Goal: Information Seeking & Learning: Check status

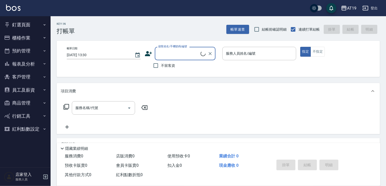
click at [21, 24] on button "釘選頁面" at bounding box center [25, 24] width 47 height 13
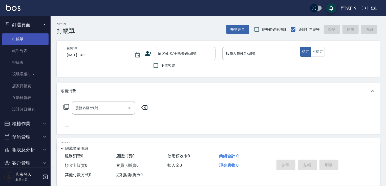
click at [22, 42] on link "打帳單" at bounding box center [25, 39] width 47 height 12
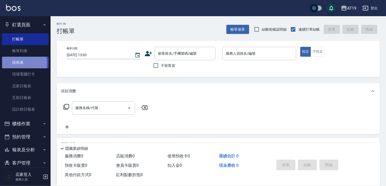
click at [15, 63] on link "排班表" at bounding box center [25, 63] width 47 height 12
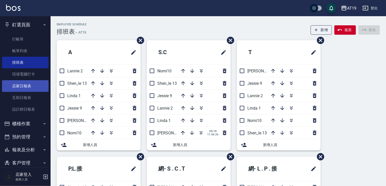
click at [28, 88] on link "店家日報表" at bounding box center [25, 86] width 47 height 12
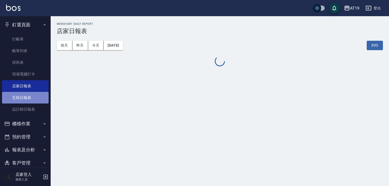
click at [28, 96] on link "互助日報表" at bounding box center [25, 98] width 47 height 12
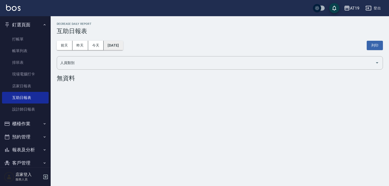
click at [123, 44] on button "2025/09/21" at bounding box center [112, 45] width 19 height 9
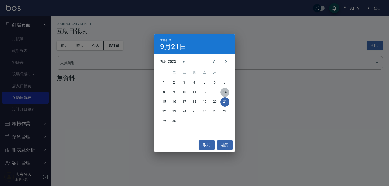
click at [224, 93] on button "14" at bounding box center [224, 92] width 9 height 9
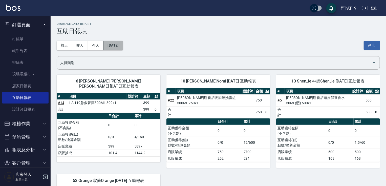
click at [117, 48] on button "2025/09/14" at bounding box center [112, 45] width 19 height 9
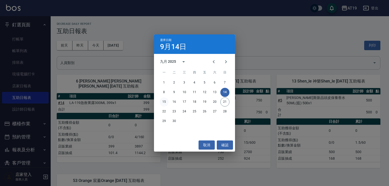
click at [162, 104] on button "15" at bounding box center [163, 101] width 9 height 9
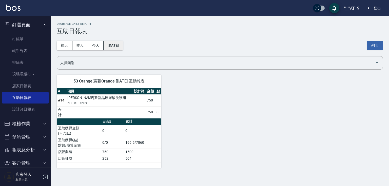
click at [115, 47] on button "2025/09/15" at bounding box center [112, 45] width 19 height 9
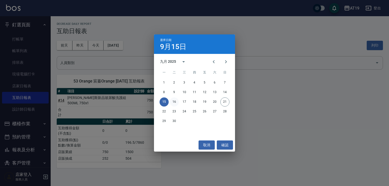
click at [175, 101] on button "16" at bounding box center [174, 101] width 9 height 9
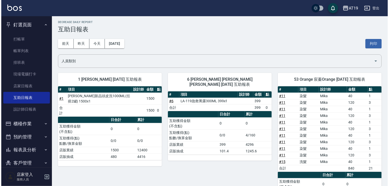
scroll to position [2, 0]
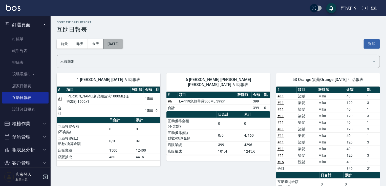
click at [123, 45] on button "2025/09/16" at bounding box center [112, 43] width 19 height 9
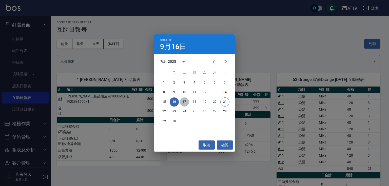
click at [182, 103] on button "17" at bounding box center [184, 101] width 9 height 9
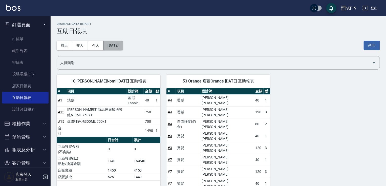
click at [118, 46] on button "2025/09/17" at bounding box center [112, 45] width 19 height 9
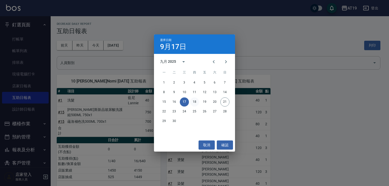
click at [194, 102] on button "18" at bounding box center [194, 101] width 9 height 9
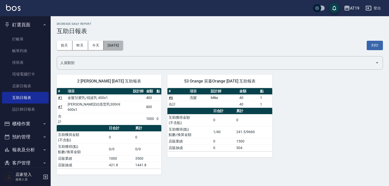
click at [121, 49] on button "2025/09/18" at bounding box center [112, 45] width 19 height 9
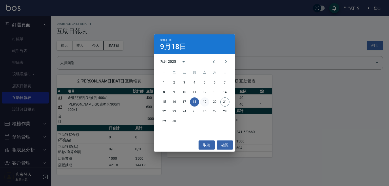
click at [207, 102] on button "19" at bounding box center [204, 101] width 9 height 9
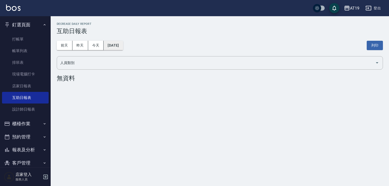
click at [113, 46] on button "2025/09/19" at bounding box center [112, 45] width 19 height 9
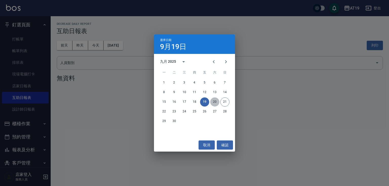
click at [214, 102] on button "20" at bounding box center [214, 101] width 9 height 9
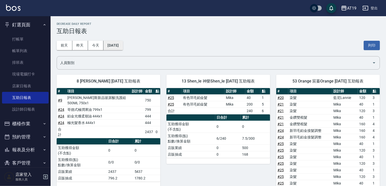
click at [115, 46] on button "2025/09/20" at bounding box center [112, 45] width 19 height 9
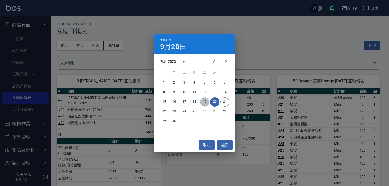
click at [207, 102] on button "19" at bounding box center [204, 101] width 9 height 9
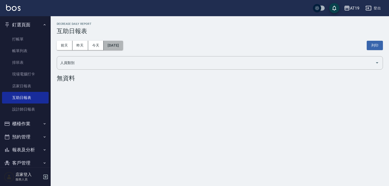
click at [119, 47] on button "2025/09/19" at bounding box center [112, 45] width 19 height 9
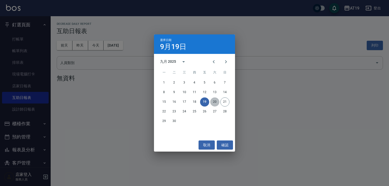
click at [214, 99] on button "20" at bounding box center [214, 101] width 9 height 9
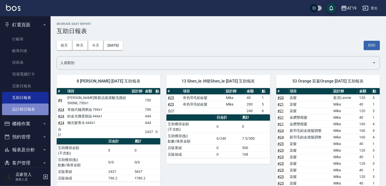
click at [28, 110] on link "設計師日報表" at bounding box center [25, 109] width 47 height 12
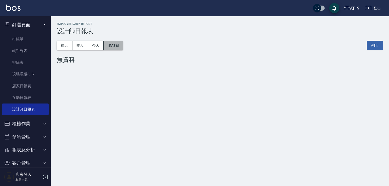
click at [121, 43] on button "2025/09/21" at bounding box center [112, 45] width 19 height 9
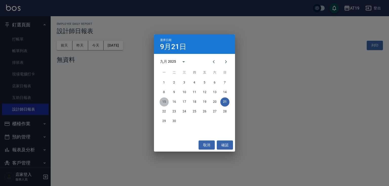
click at [165, 101] on button "15" at bounding box center [163, 101] width 9 height 9
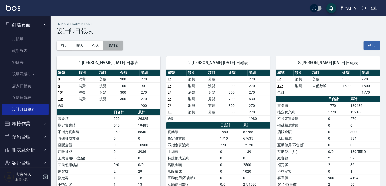
click at [116, 45] on button "2025/09/15" at bounding box center [112, 45] width 19 height 9
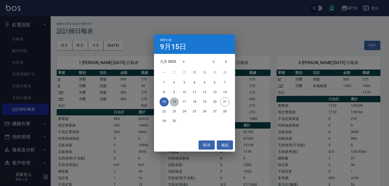
click at [175, 103] on button "16" at bounding box center [174, 101] width 9 height 9
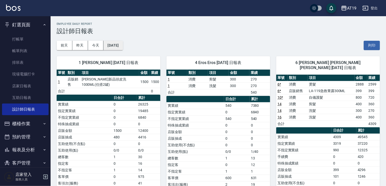
click at [120, 47] on button "2025/09/16" at bounding box center [112, 45] width 19 height 9
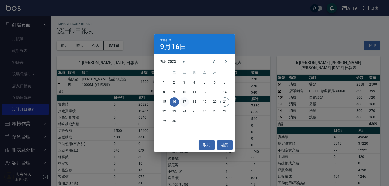
click at [183, 101] on button "17" at bounding box center [184, 101] width 9 height 9
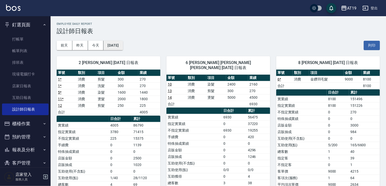
click at [120, 43] on button "2025/09/17" at bounding box center [112, 45] width 19 height 9
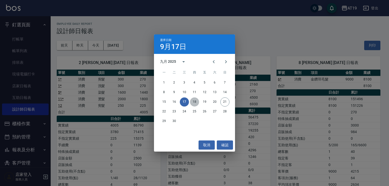
click at [196, 102] on button "18" at bounding box center [194, 101] width 9 height 9
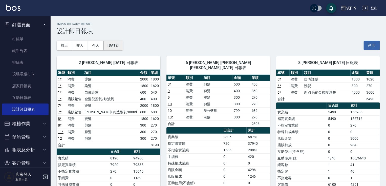
click at [122, 45] on button "2025/09/18" at bounding box center [112, 45] width 19 height 9
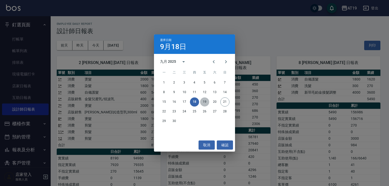
click at [205, 102] on button "19" at bounding box center [204, 101] width 9 height 9
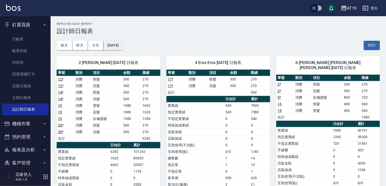
click at [123, 45] on button "2025/09/19" at bounding box center [112, 45] width 19 height 9
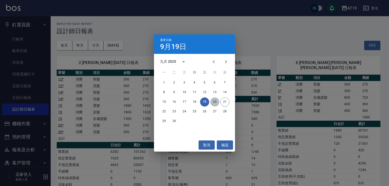
click at [215, 101] on button "20" at bounding box center [214, 101] width 9 height 9
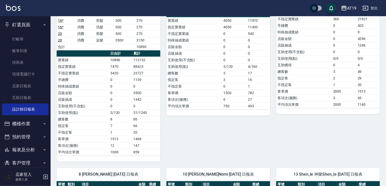
scroll to position [170, 0]
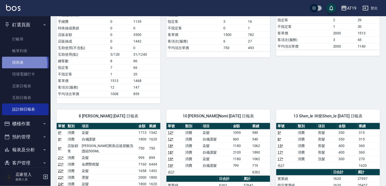
click at [21, 64] on link "排班表" at bounding box center [25, 63] width 47 height 12
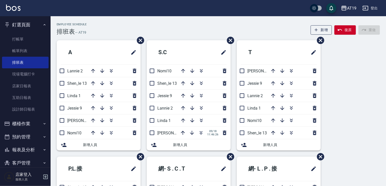
drag, startPoint x: 138, startPoint y: 171, endPoint x: 314, endPoint y: 18, distance: 233.5
click at [314, 18] on div "Employee Schedule 排班表 — AT19 新增 復原 重做 A Lannie 2 Shen_le 13 Linda 1 Jessie 9 Ju…" at bounding box center [218, 145] width 335 height 259
